Goal: Task Accomplishment & Management: Complete application form

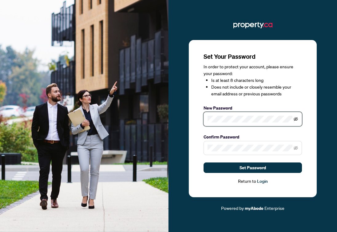
click at [296, 119] on icon "eye-invisible" at bounding box center [295, 119] width 4 height 4
click at [198, 120] on div "Set Your Password In order to protect your account, please ensure your password…" at bounding box center [253, 118] width 128 height 157
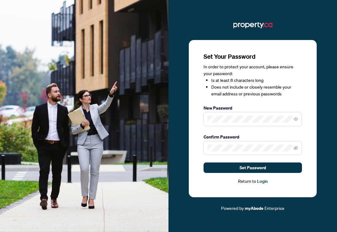
click at [226, 154] on span at bounding box center [252, 148] width 98 height 14
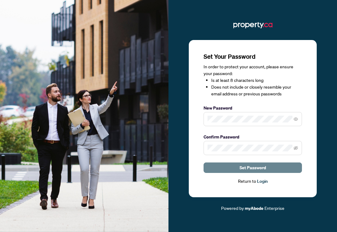
click at [255, 169] on span "Set Password" at bounding box center [252, 167] width 26 height 10
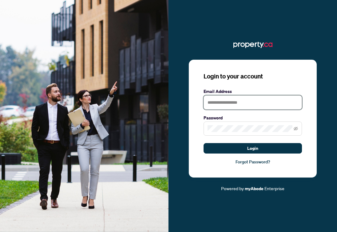
click at [229, 103] on input "text" at bounding box center [252, 102] width 98 height 14
type input "**********"
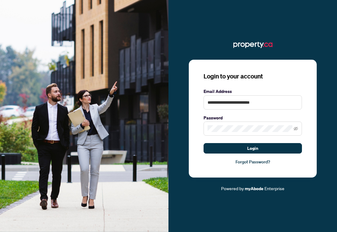
click at [236, 125] on span at bounding box center [252, 128] width 98 height 14
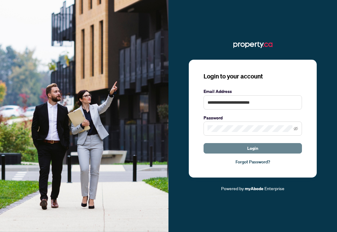
click at [240, 149] on button "Login" at bounding box center [252, 148] width 98 height 10
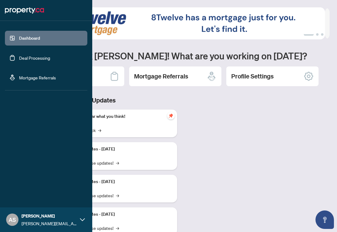
click at [19, 55] on link "Deal Processing" at bounding box center [34, 58] width 31 height 6
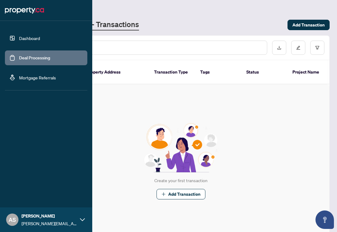
click at [19, 80] on link "Mortgage Referrals" at bounding box center [37, 78] width 37 height 6
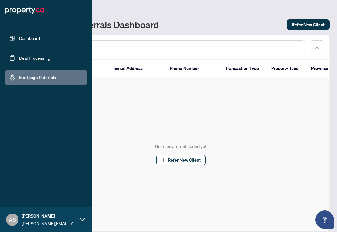
click at [19, 38] on link "Dashboard" at bounding box center [29, 38] width 21 height 6
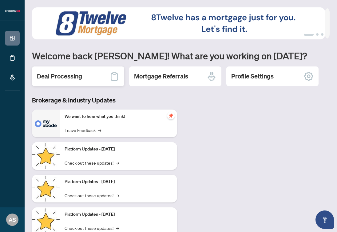
click at [69, 76] on h2 "Deal Processing" at bounding box center [59, 76] width 45 height 9
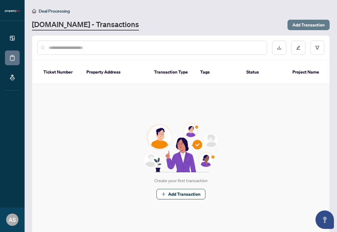
click at [300, 26] on span "Add Transaction" at bounding box center [308, 25] width 32 height 10
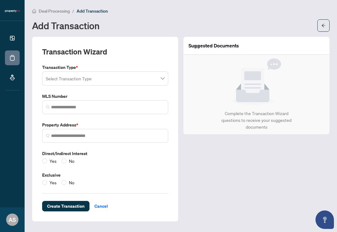
click at [76, 82] on input "search" at bounding box center [102, 79] width 113 height 14
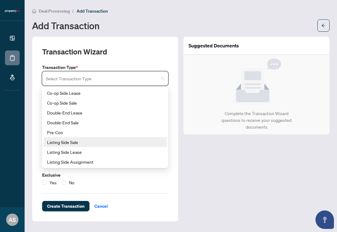
click at [65, 140] on div "Listing Side Sale" at bounding box center [105, 141] width 116 height 7
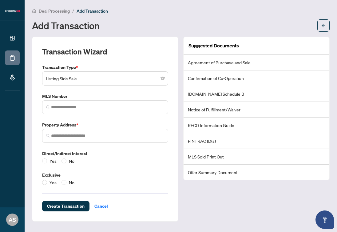
click at [228, 109] on li "Notice of Fulfillment/Waiver" at bounding box center [256, 110] width 146 height 16
click at [229, 93] on li "[DOMAIN_NAME] Schedule B" at bounding box center [256, 94] width 146 height 16
